Goal: Information Seeking & Learning: Learn about a topic

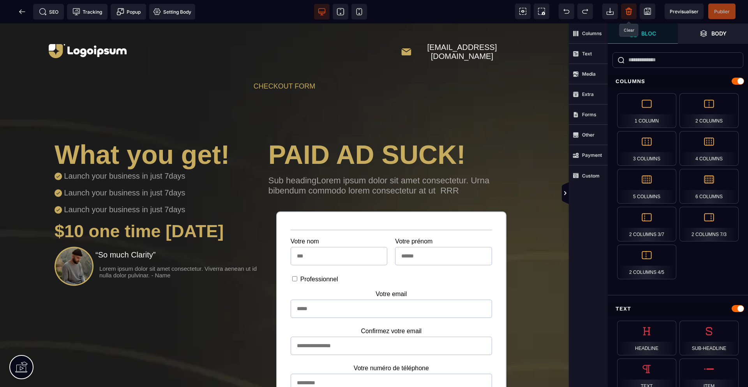
click at [629, 11] on icon at bounding box center [629, 11] width 8 height 8
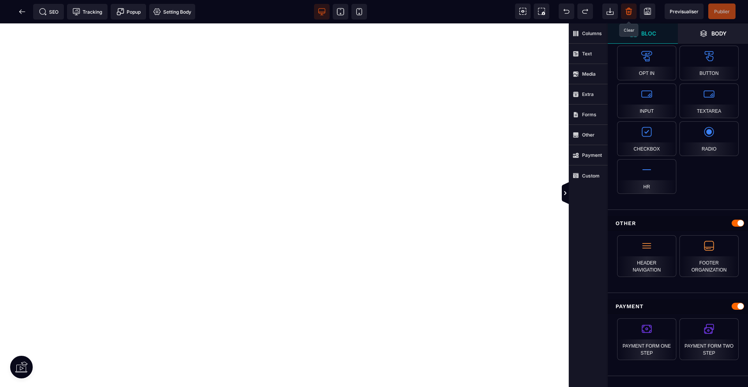
scroll to position [661, 0]
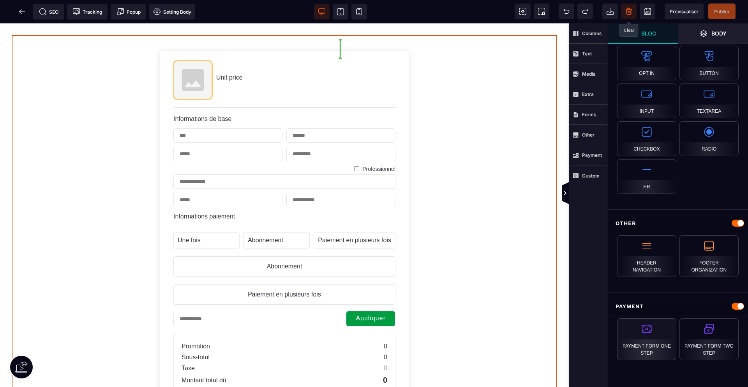
select select "**********"
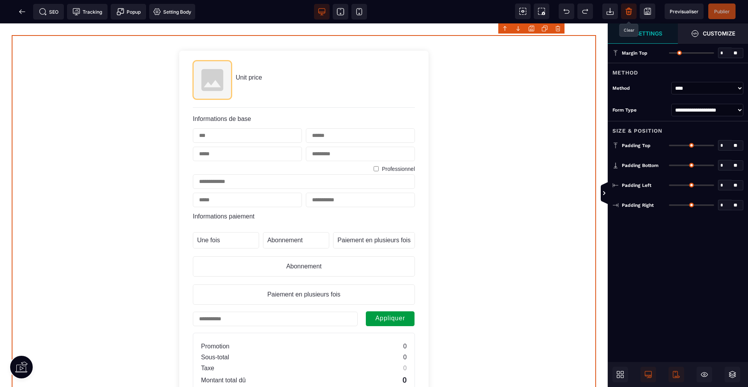
type input "*"
type input "**"
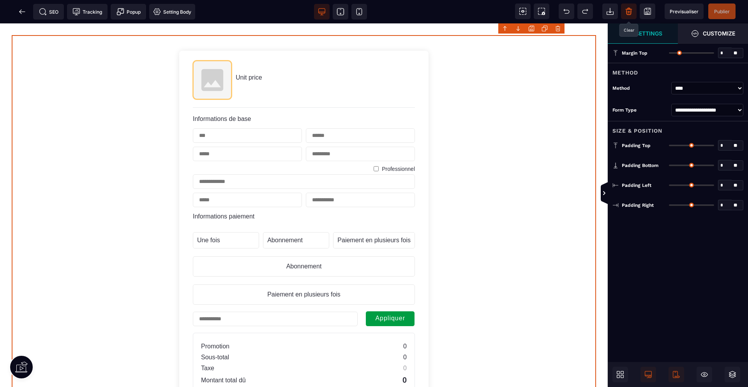
type input "**"
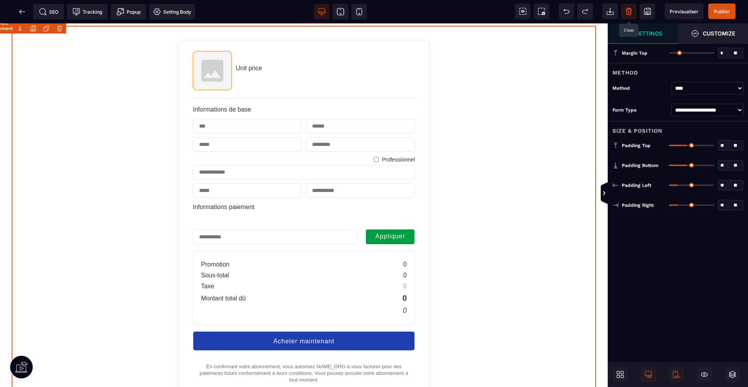
scroll to position [0, 0]
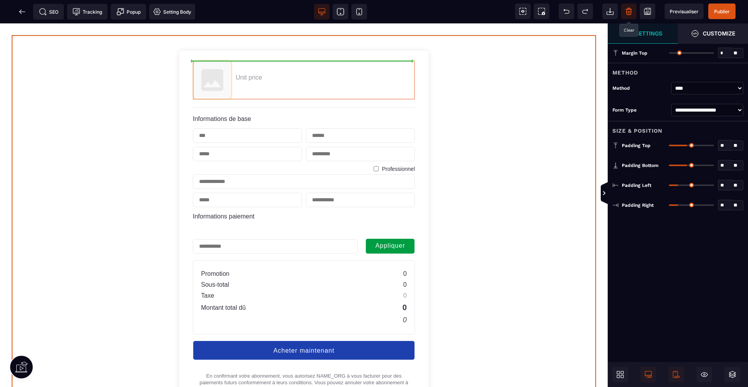
click at [248, 78] on div "Unit price Informations de base Professionnel Informations paiement Une fois La…" at bounding box center [304, 241] width 238 height 369
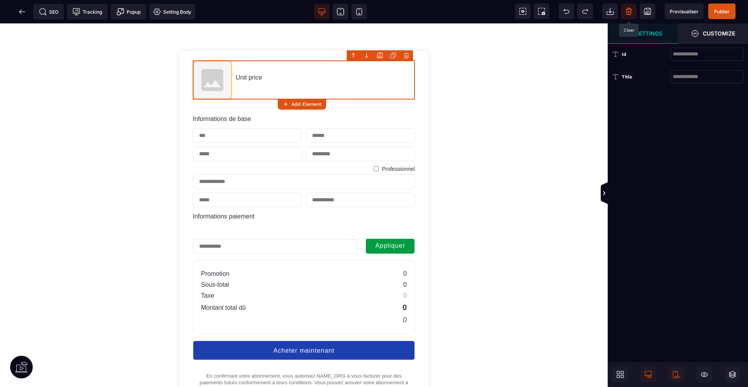
click at [248, 78] on span "Unit price" at bounding box center [249, 77] width 26 height 7
click at [265, 76] on div "Unit price" at bounding box center [304, 79] width 222 height 39
click at [23, 9] on icon at bounding box center [22, 12] width 8 height 8
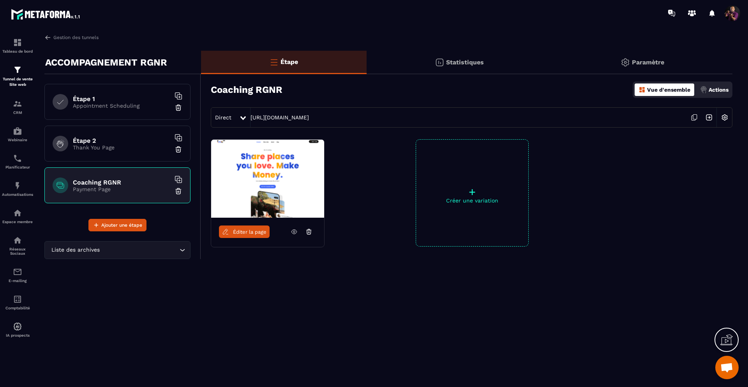
click at [86, 102] on p "Appointment Scheduling" at bounding box center [121, 105] width 97 height 6
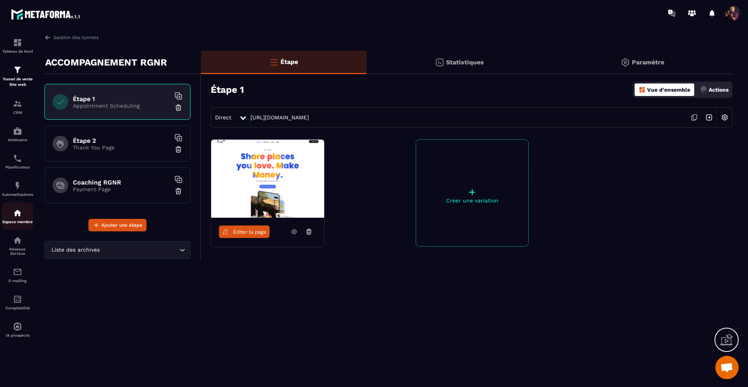
click at [23, 211] on div "Espace membre" at bounding box center [17, 216] width 31 height 16
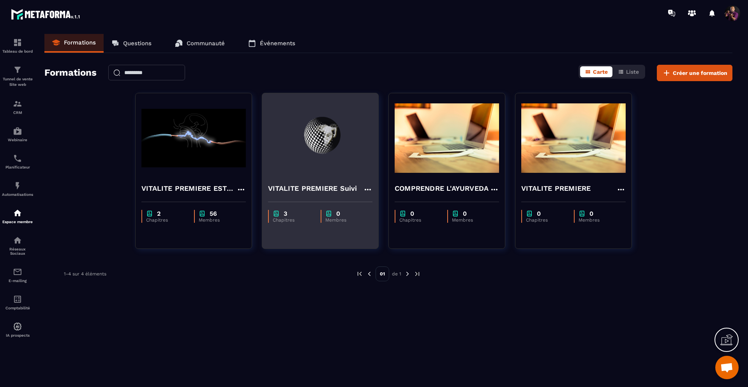
click at [291, 153] on img at bounding box center [320, 138] width 104 height 78
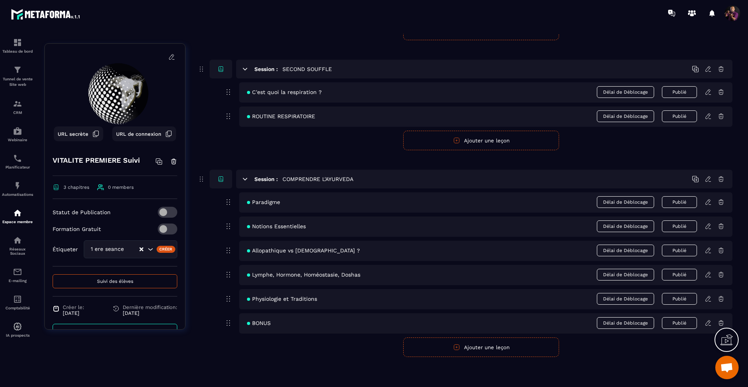
scroll to position [125, 0]
click at [290, 302] on div "Physiologie et Traditions Délai de Déblocage Publié" at bounding box center [485, 298] width 493 height 20
click at [708, 300] on icon at bounding box center [708, 298] width 7 height 7
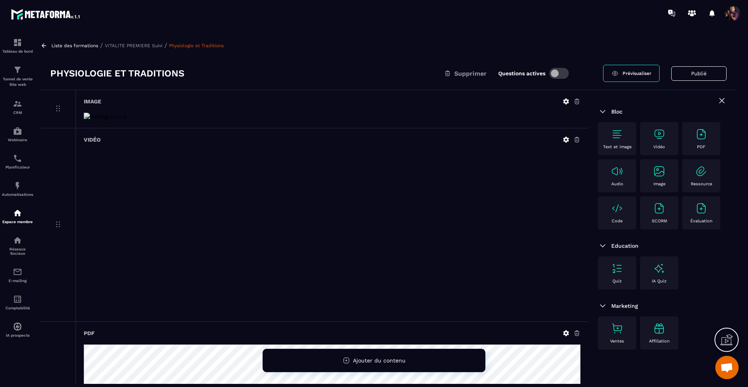
click at [144, 44] on p "VITALITE PREMIERE Suivi" at bounding box center [134, 45] width 58 height 5
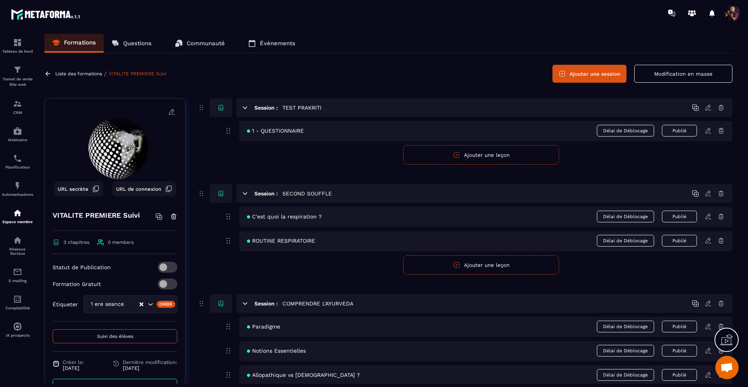
scroll to position [125, 0]
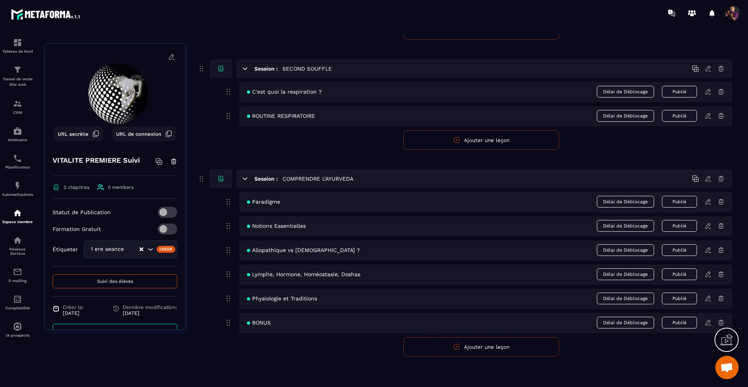
click at [707, 324] on icon at bounding box center [708, 322] width 5 height 5
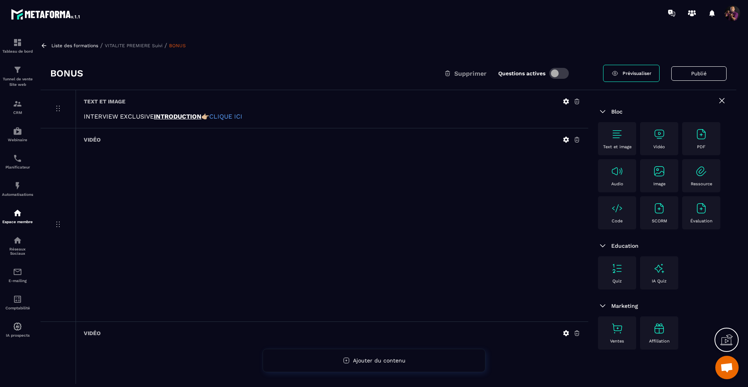
click at [122, 47] on p "VITALITE PREMIERE Suivi" at bounding box center [134, 45] width 58 height 5
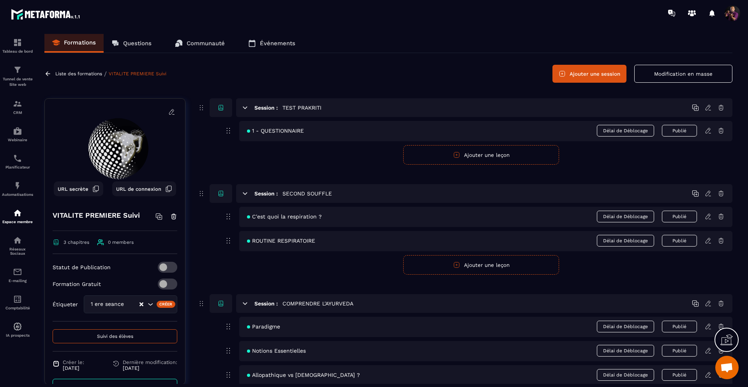
click at [726, 336] on icon at bounding box center [726, 339] width 12 height 12
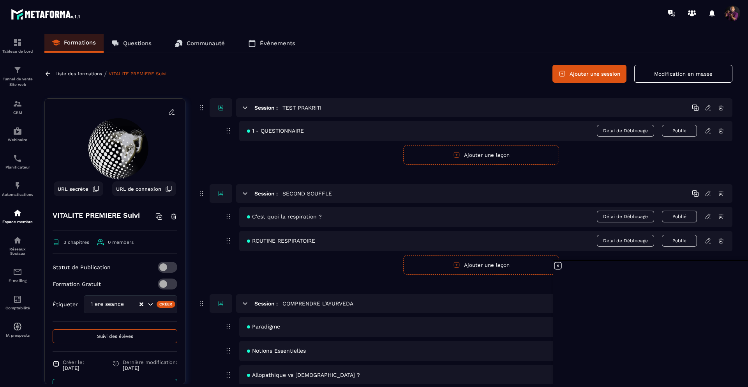
click at [83, 186] on span "URL secrète" at bounding box center [73, 189] width 31 height 6
click at [559, 265] on icon at bounding box center [557, 265] width 9 height 9
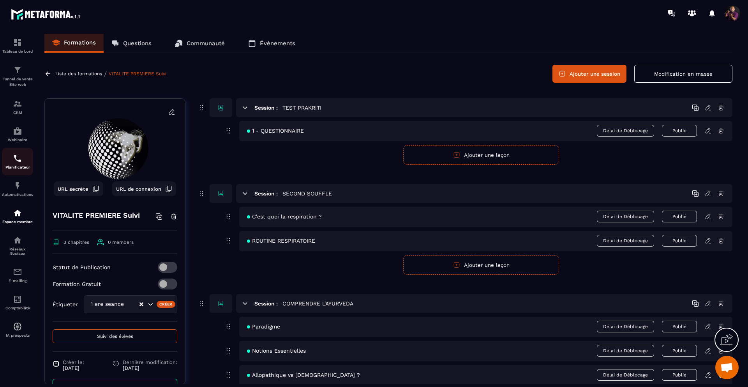
click at [17, 161] on img at bounding box center [17, 158] width 9 height 9
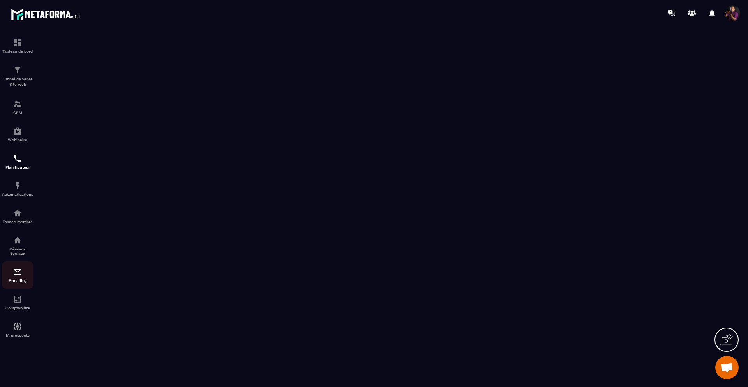
click at [15, 275] on img at bounding box center [17, 271] width 9 height 9
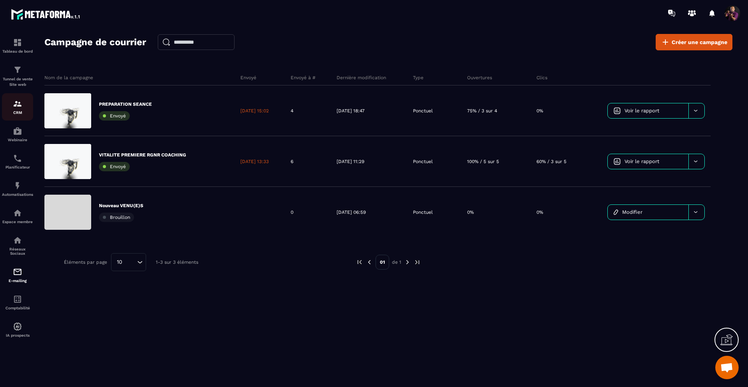
click at [19, 110] on div "CRM" at bounding box center [17, 107] width 31 height 16
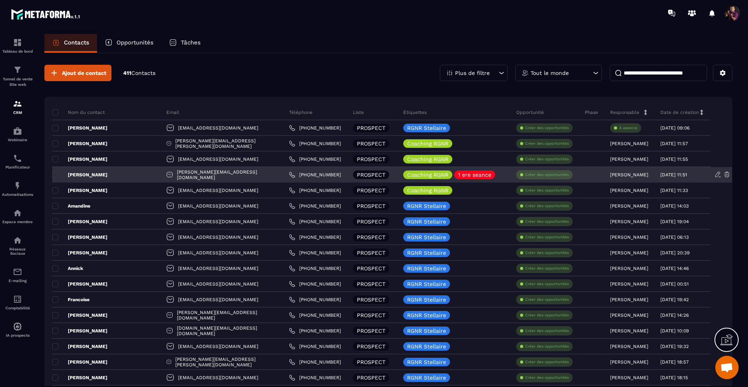
click at [115, 171] on div "[PERSON_NAME]" at bounding box center [106, 175] width 108 height 16
